Goal: Find specific page/section: Find specific page/section

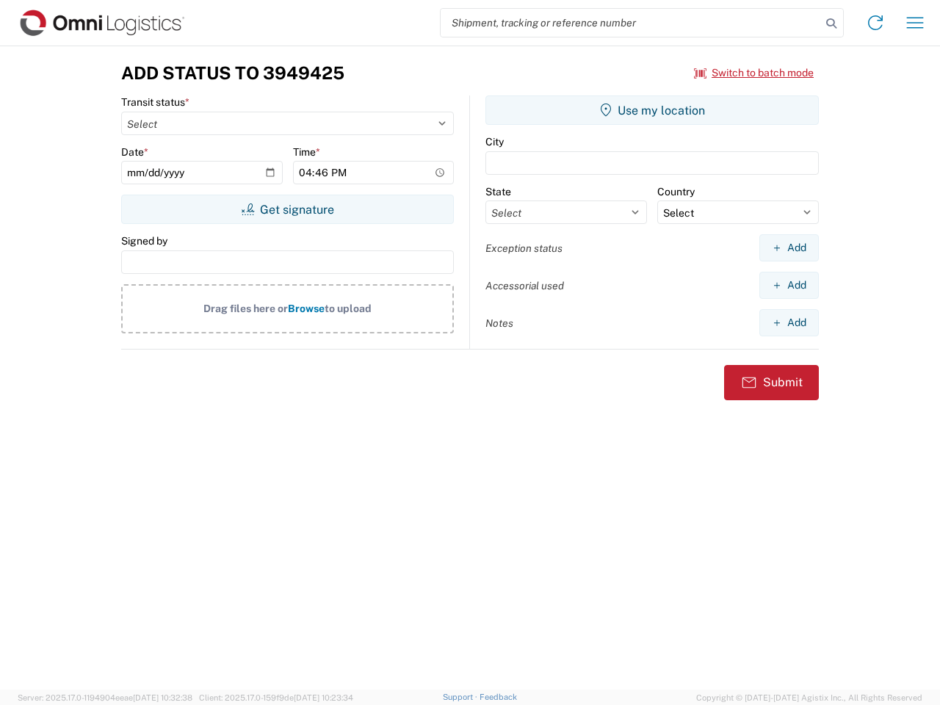
click at [631, 23] on input "search" at bounding box center [631, 23] width 380 height 28
click at [831, 24] on icon at bounding box center [831, 23] width 21 height 21
click at [875, 23] on icon at bounding box center [876, 23] width 24 height 24
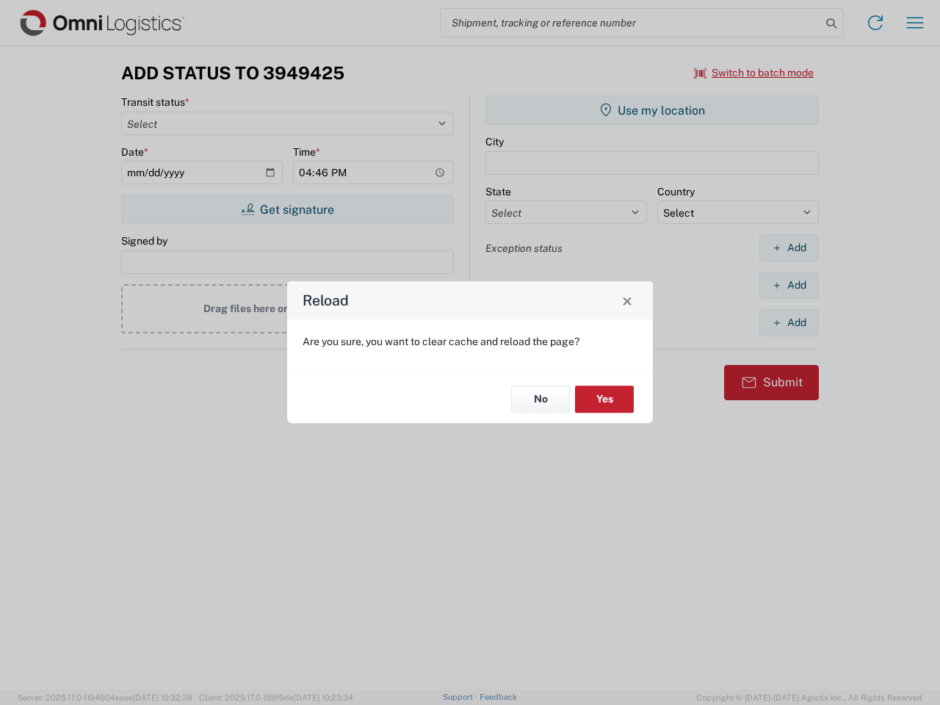
click at [754, 73] on div "Reload Are you sure, you want to clear cache and reload the page? No Yes" at bounding box center [470, 352] width 940 height 705
click at [287, 209] on div "Reload Are you sure, you want to clear cache and reload the page? No Yes" at bounding box center [470, 352] width 940 height 705
click at [652, 110] on div "Reload Are you sure, you want to clear cache and reload the page? No Yes" at bounding box center [470, 352] width 940 height 705
click at [789, 248] on div "Reload Are you sure, you want to clear cache and reload the page? No Yes" at bounding box center [470, 352] width 940 height 705
click at [789, 285] on div "Reload Are you sure, you want to clear cache and reload the page? No Yes" at bounding box center [470, 352] width 940 height 705
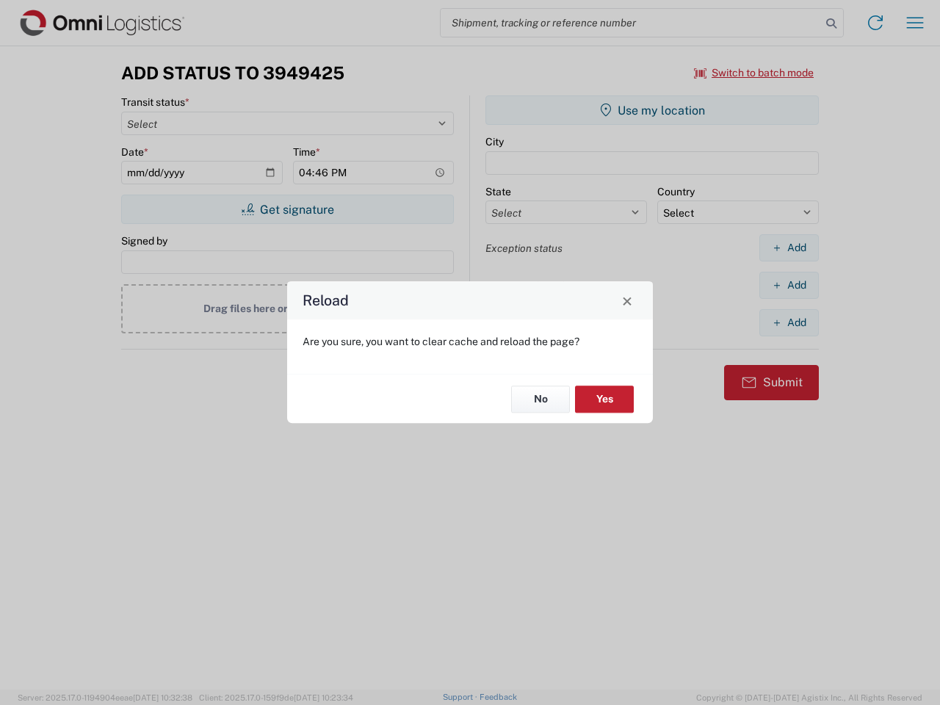
click at [789, 322] on div "Reload Are you sure, you want to clear cache and reload the page? No Yes" at bounding box center [470, 352] width 940 height 705
